Goal: Information Seeking & Learning: Check status

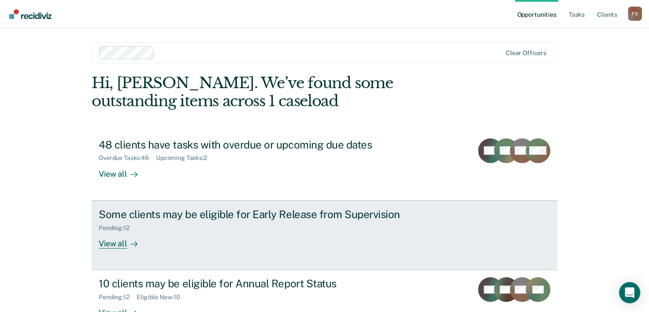
click at [111, 240] on div "View all" at bounding box center [123, 239] width 49 height 17
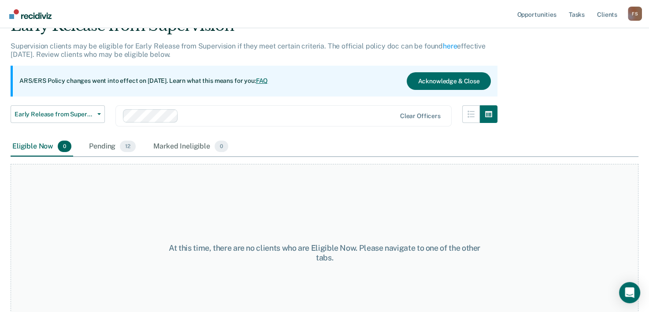
scroll to position [73, 0]
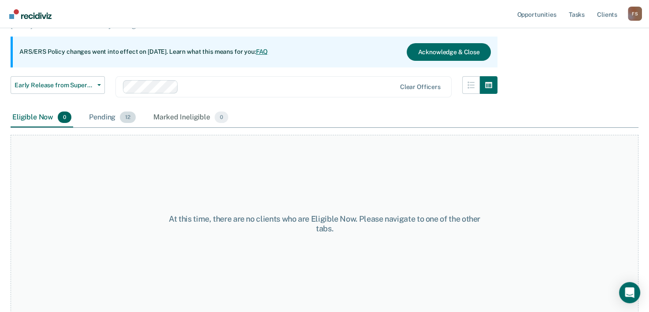
click at [108, 118] on div "Pending 12" at bounding box center [112, 117] width 50 height 19
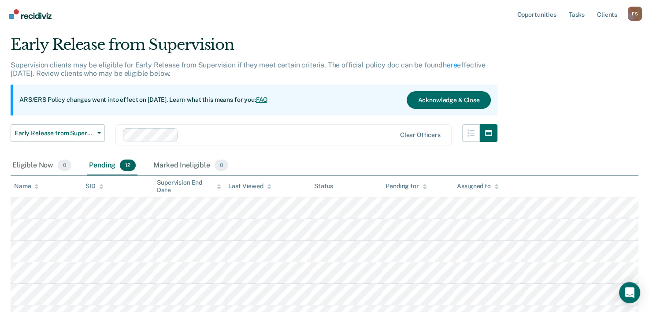
scroll to position [18, 0]
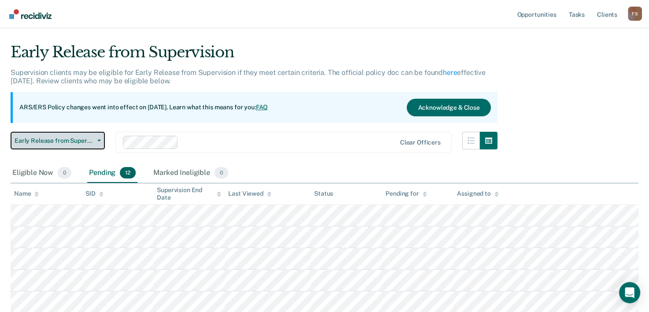
click at [99, 138] on button "Early Release from Supervision" at bounding box center [58, 141] width 94 height 18
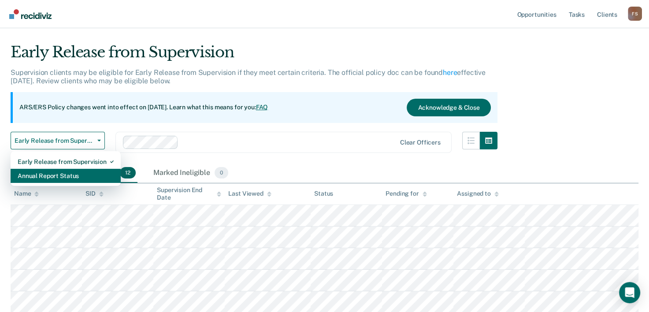
click at [74, 176] on div "Annual Report Status" at bounding box center [66, 176] width 96 height 14
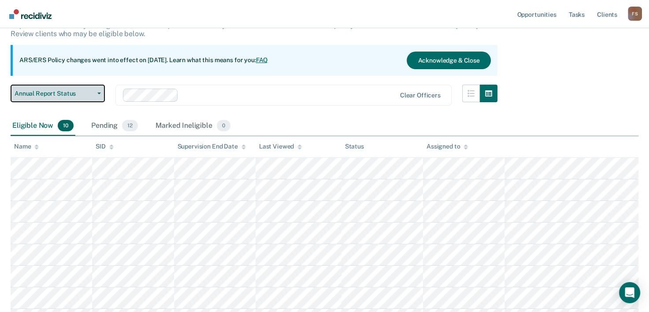
scroll to position [39, 0]
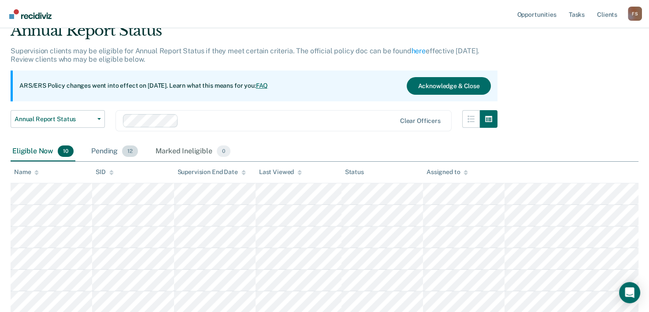
click at [106, 152] on div "Pending 12" at bounding box center [114, 151] width 50 height 19
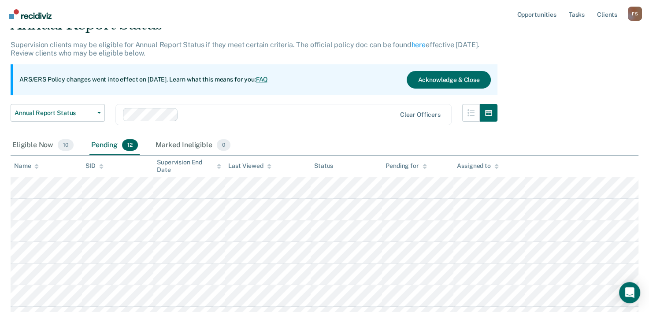
scroll to position [43, 0]
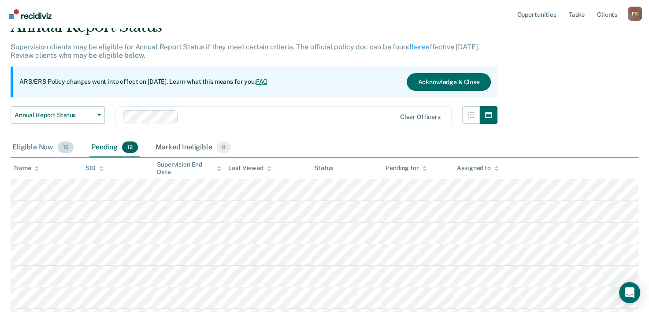
click at [26, 145] on div "Eligible Now 10" at bounding box center [43, 147] width 65 height 19
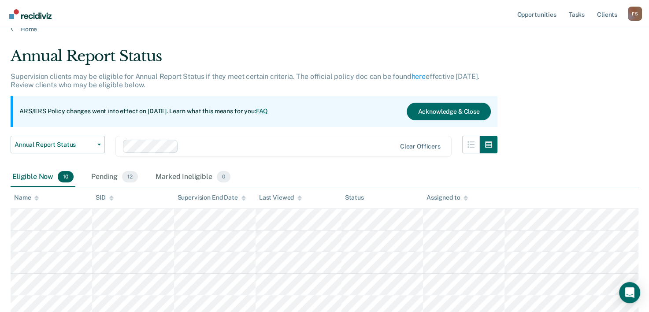
scroll to position [0, 0]
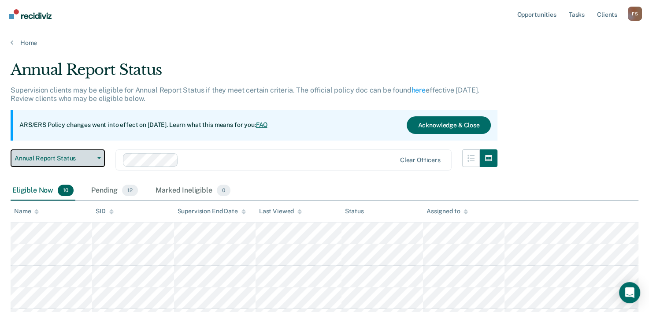
click at [97, 156] on button "Annual Report Status" at bounding box center [58, 158] width 94 height 18
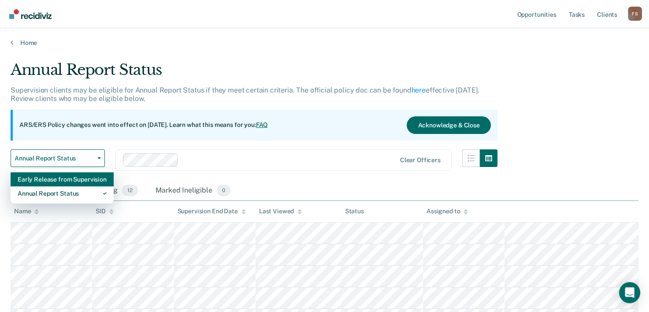
click at [82, 178] on div "Early Release from Supervision" at bounding box center [62, 179] width 89 height 14
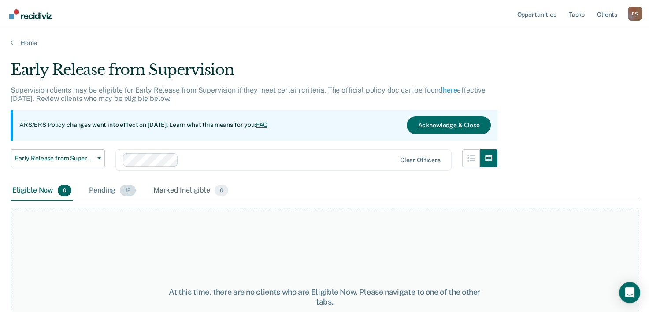
click at [104, 190] on div "Pending 12" at bounding box center [112, 190] width 50 height 19
